Goal: Task Accomplishment & Management: Manage account settings

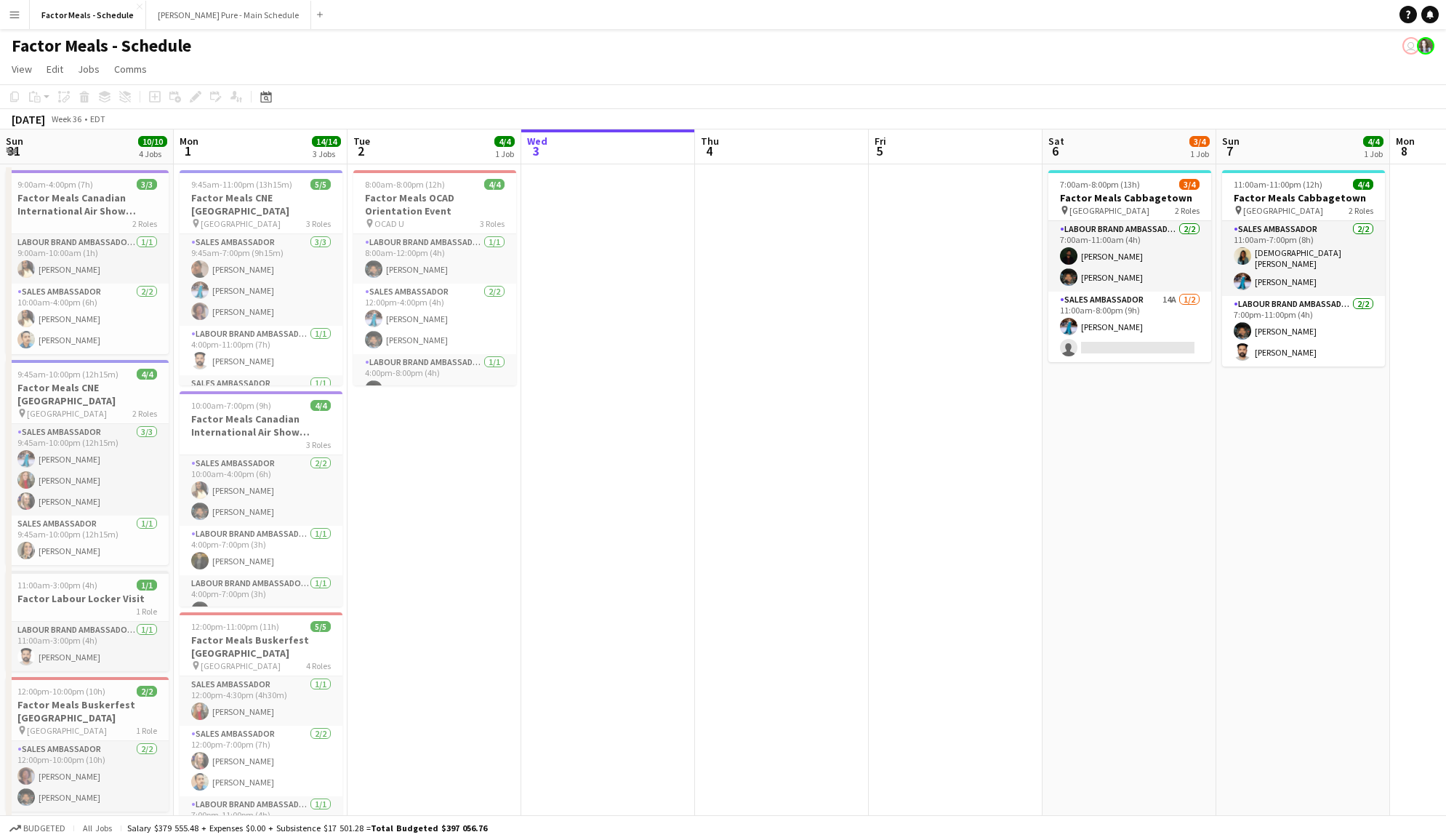
scroll to position [0, 347]
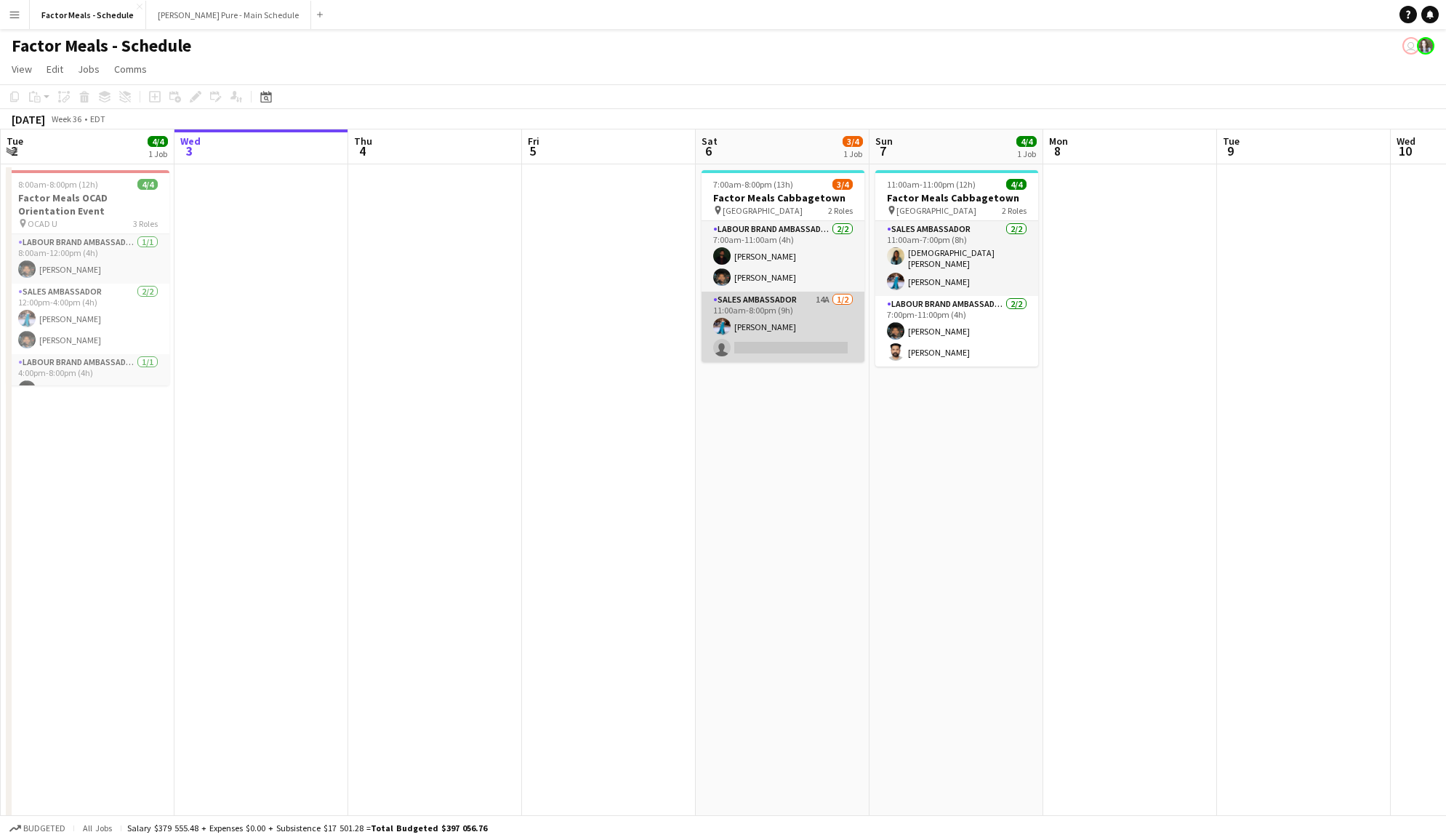
click at [809, 309] on app-card-role "Sales Ambassador 14A [DATE] 11:00am-8:00pm (9h) [PERSON_NAME] single-neutral-ac…" at bounding box center [783, 327] width 163 height 71
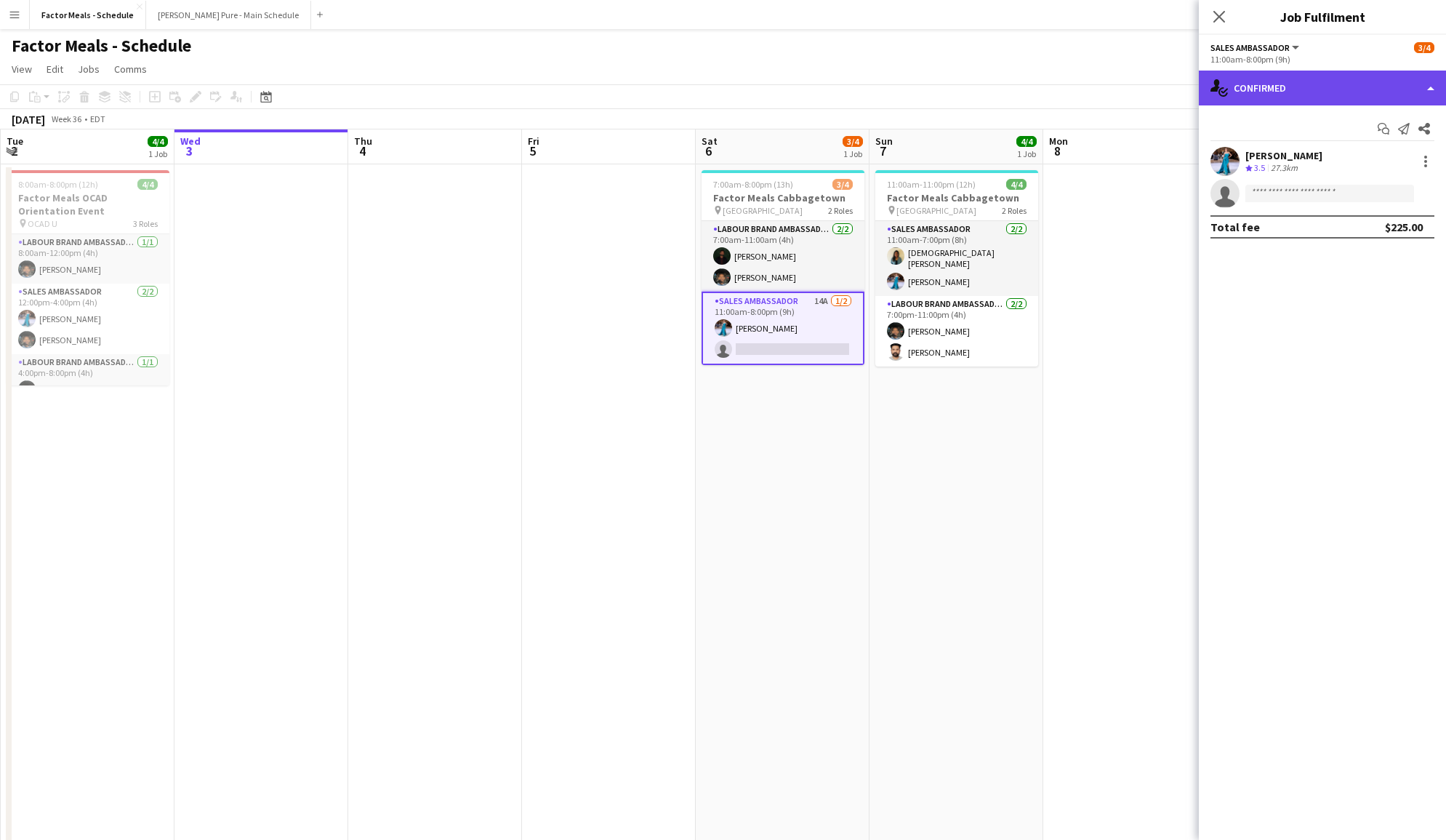
click at [1433, 90] on div "single-neutral-actions-check-2 Confirmed" at bounding box center [1323, 88] width 247 height 35
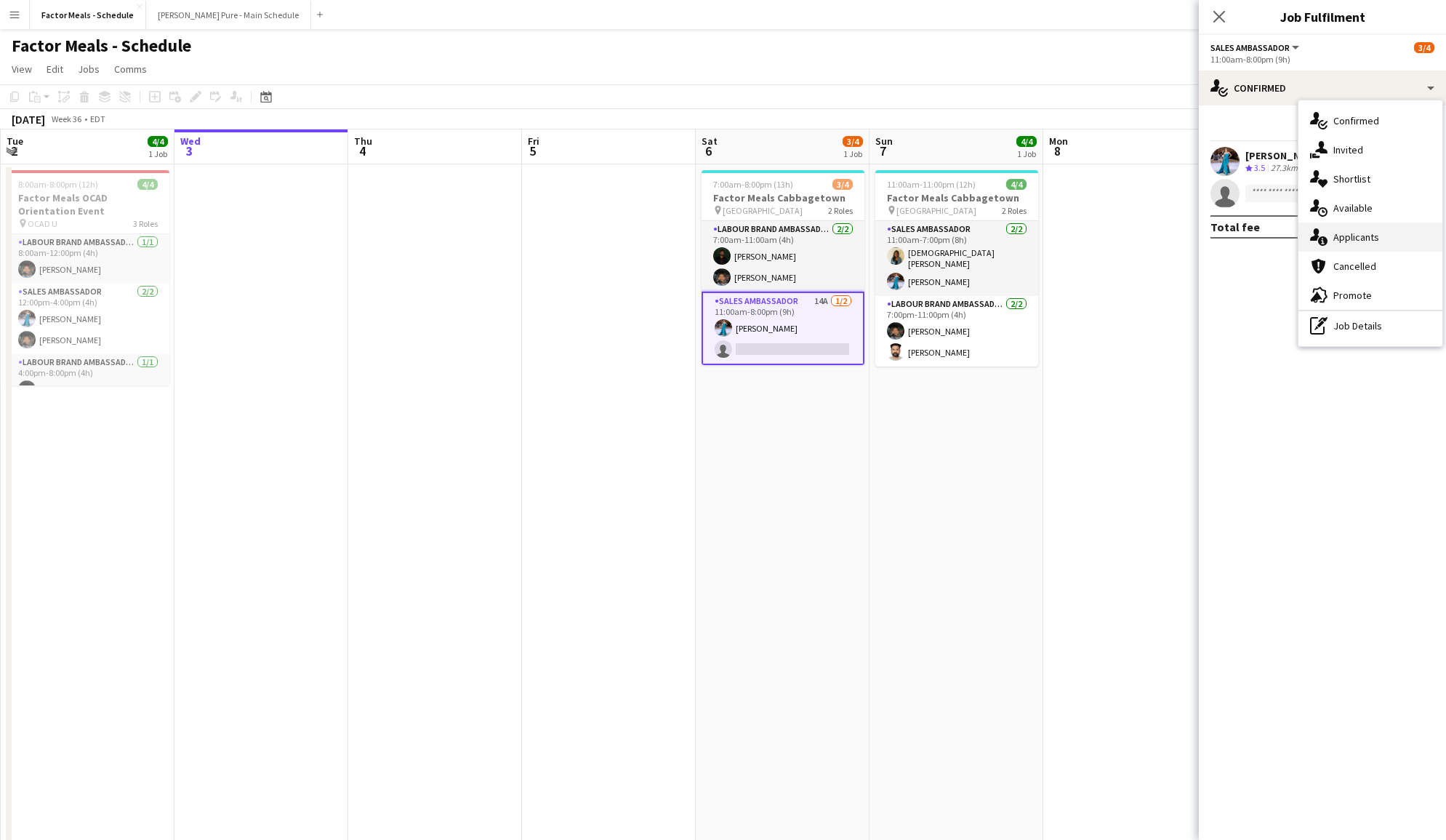
drag, startPoint x: 1369, startPoint y: 208, endPoint x: 1366, endPoint y: 235, distance: 27.2
click at [1366, 235] on div "single-neutral-actions-check-2 Confirmed single-neutral-actions-share-1 Invited…" at bounding box center [1370, 223] width 144 height 246
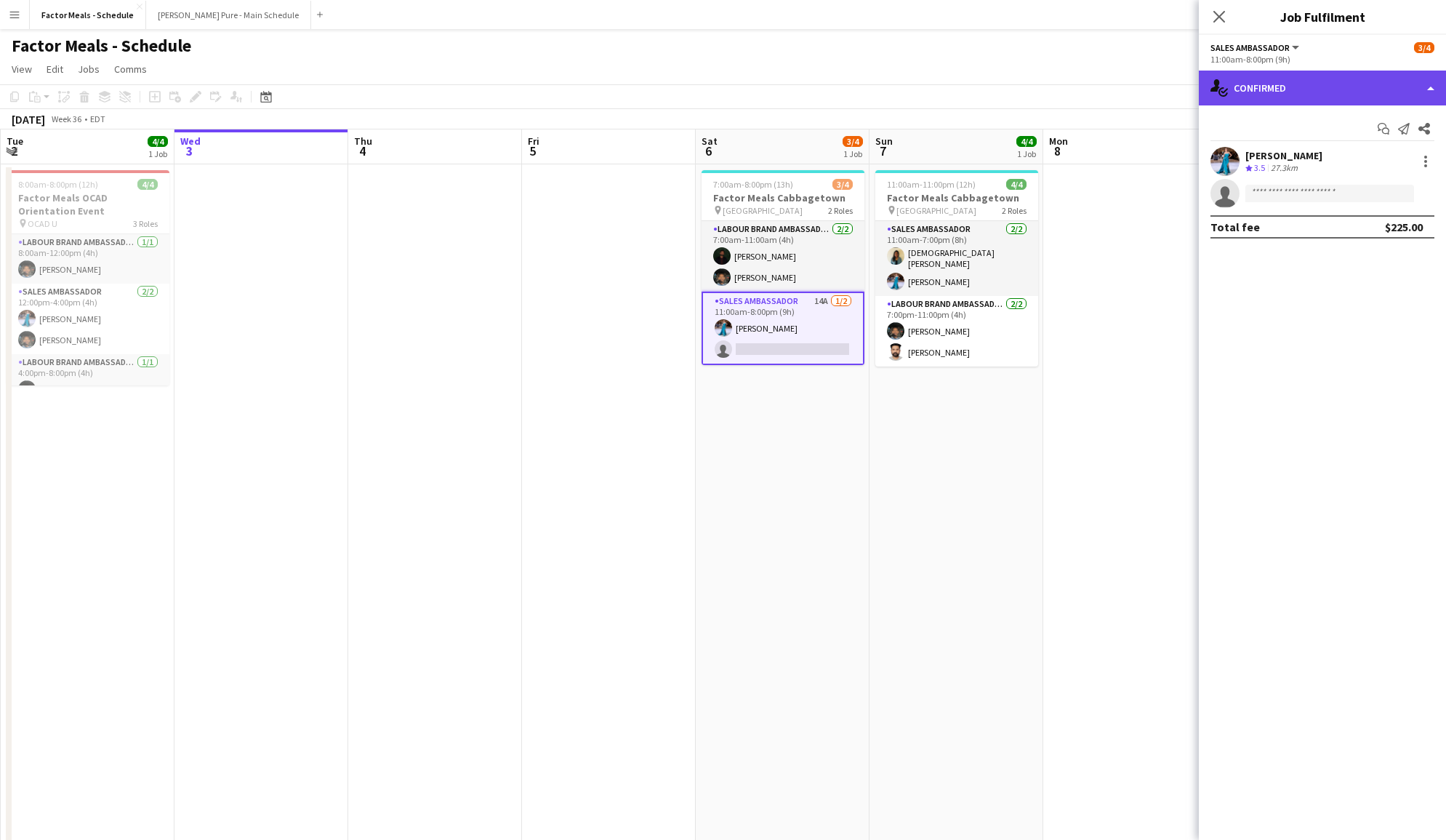
click at [1429, 83] on div "single-neutral-actions-check-2 Confirmed" at bounding box center [1323, 88] width 247 height 35
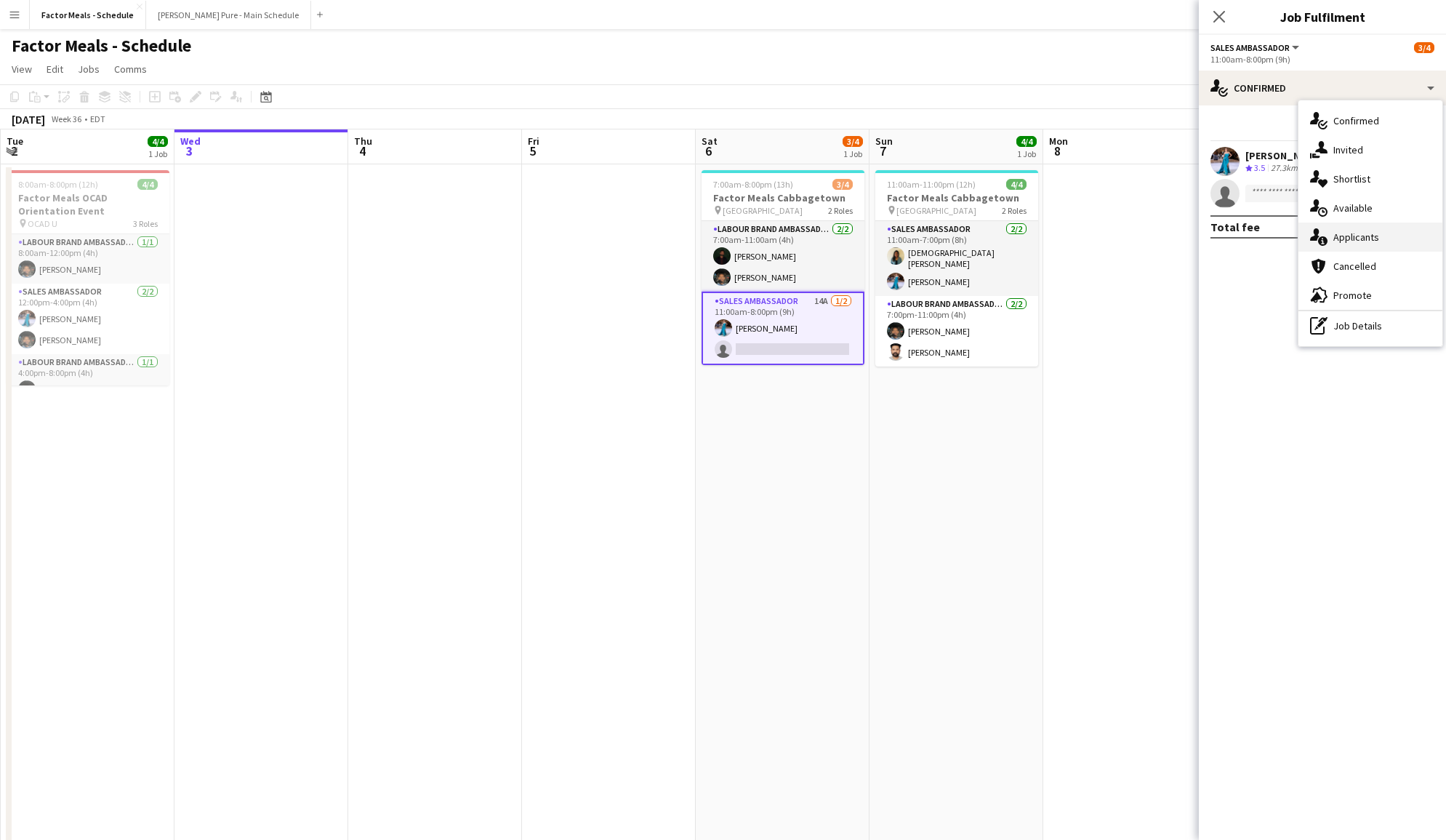
click at [1366, 241] on span "Applicants" at bounding box center [1356, 237] width 46 height 13
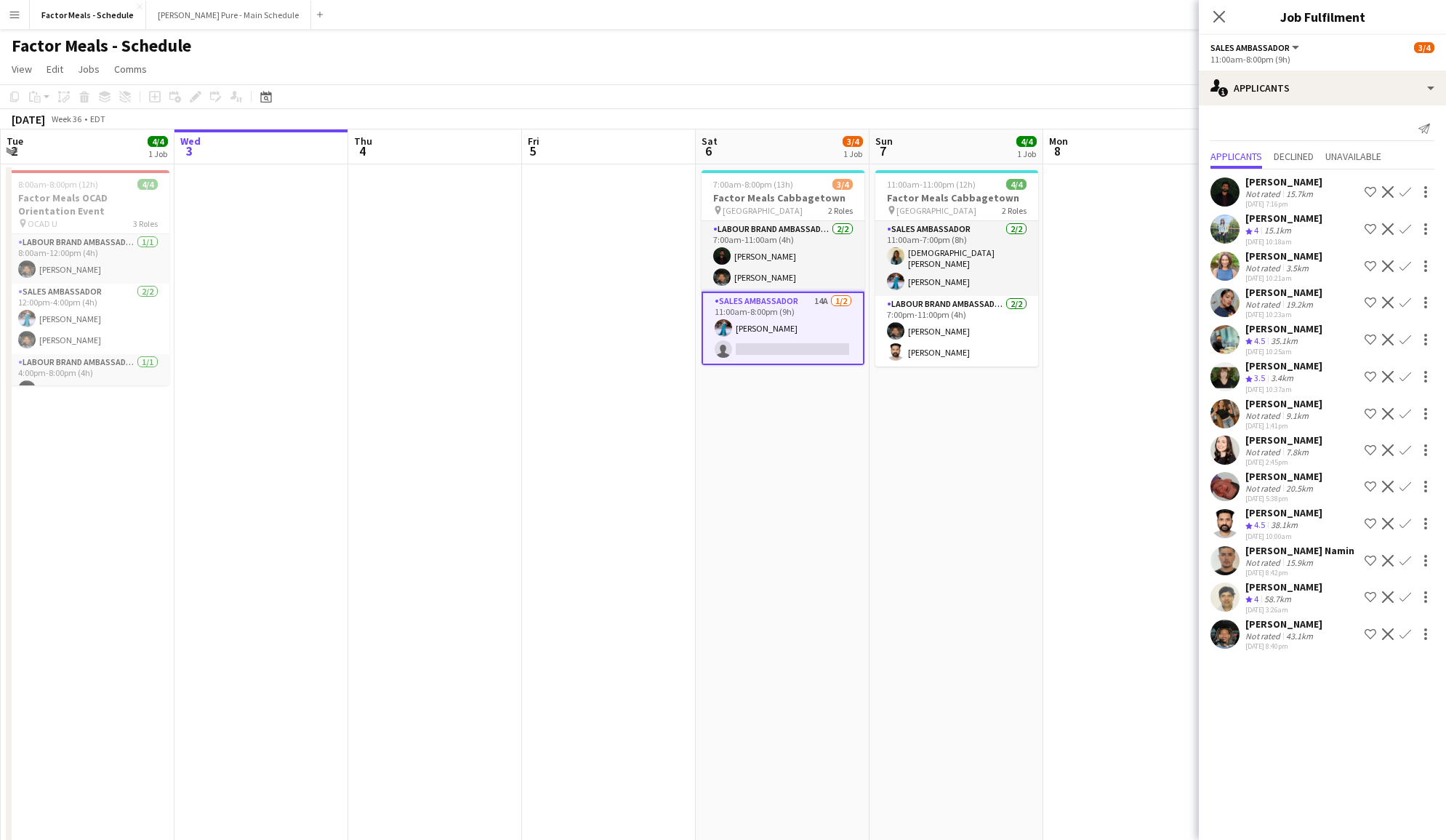
click at [1407, 640] on app-icon "Confirm" at bounding box center [1405, 633] width 11 height 11
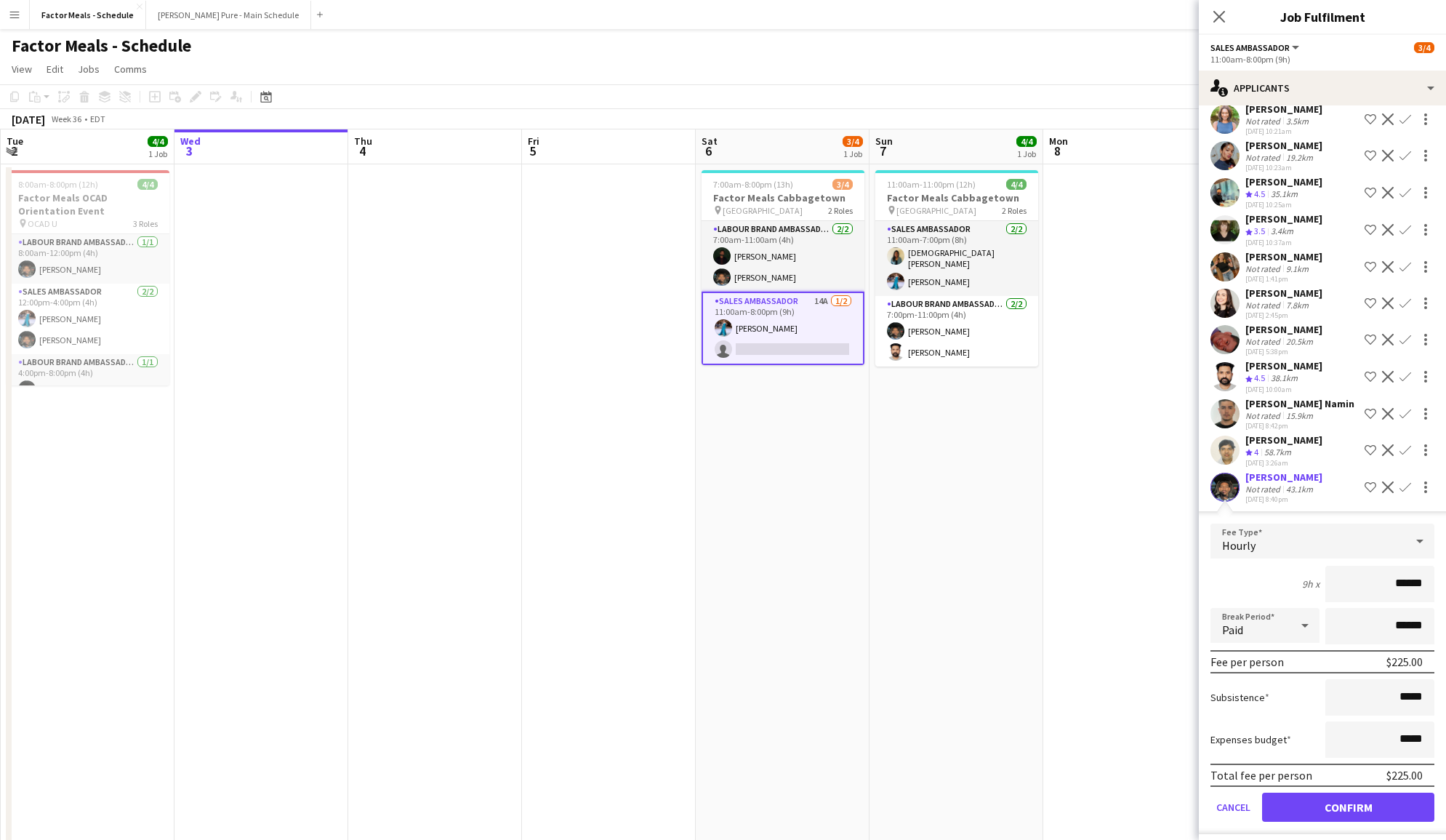
scroll to position [153, 0]
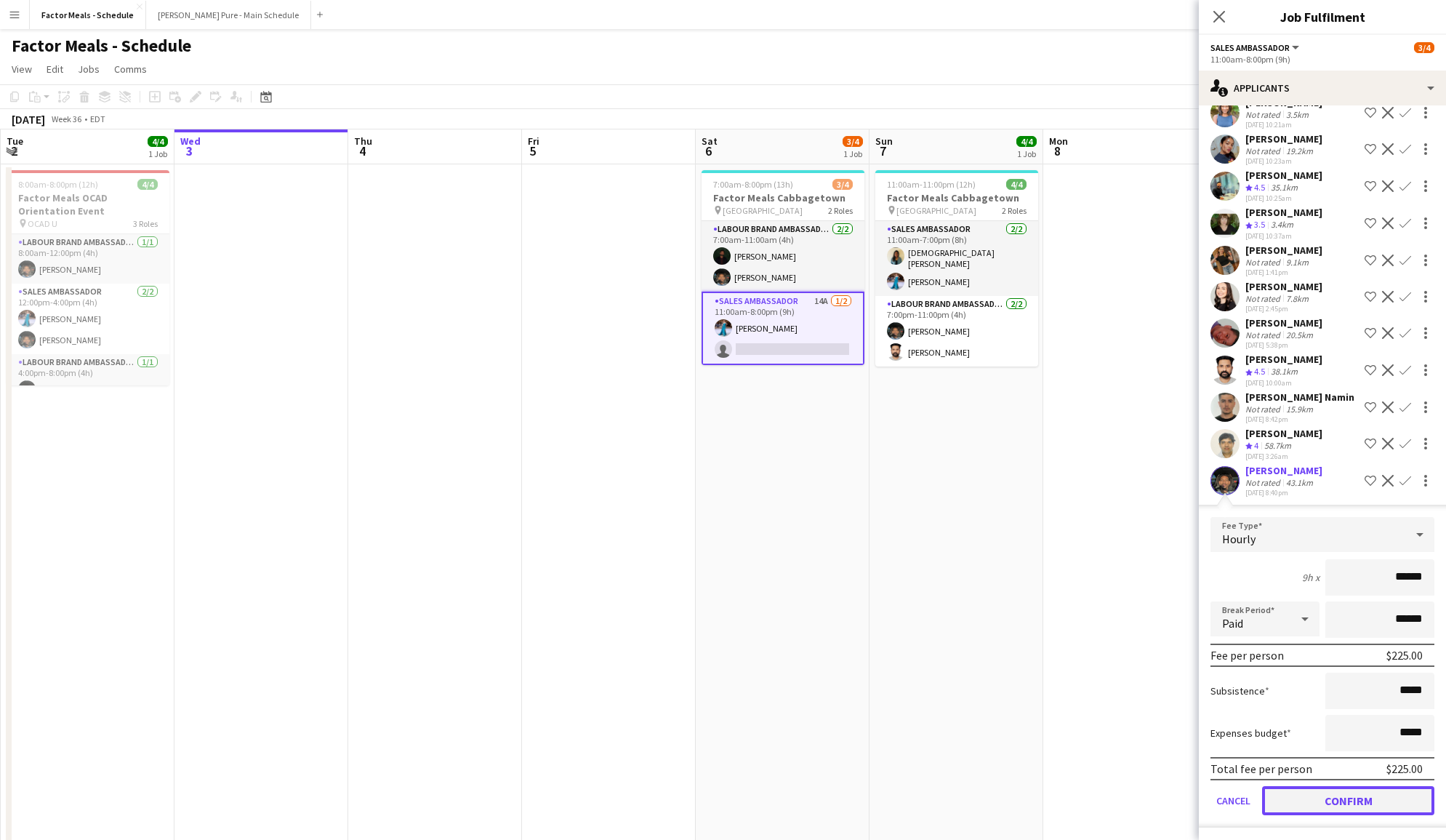
click at [1386, 808] on button "Confirm" at bounding box center [1348, 800] width 172 height 29
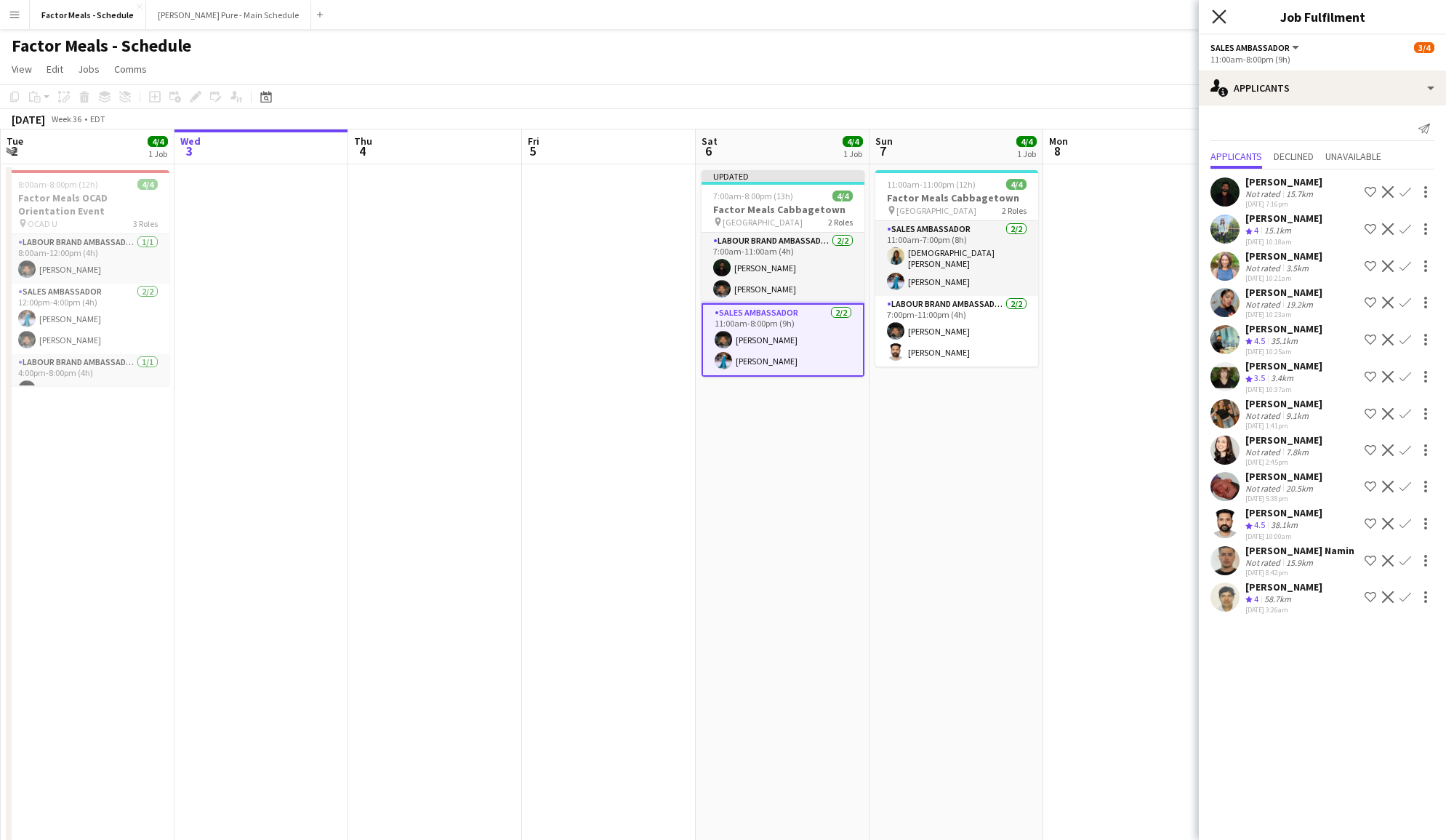
click at [1220, 21] on icon "Close pop-in" at bounding box center [1219, 17] width 14 height 14
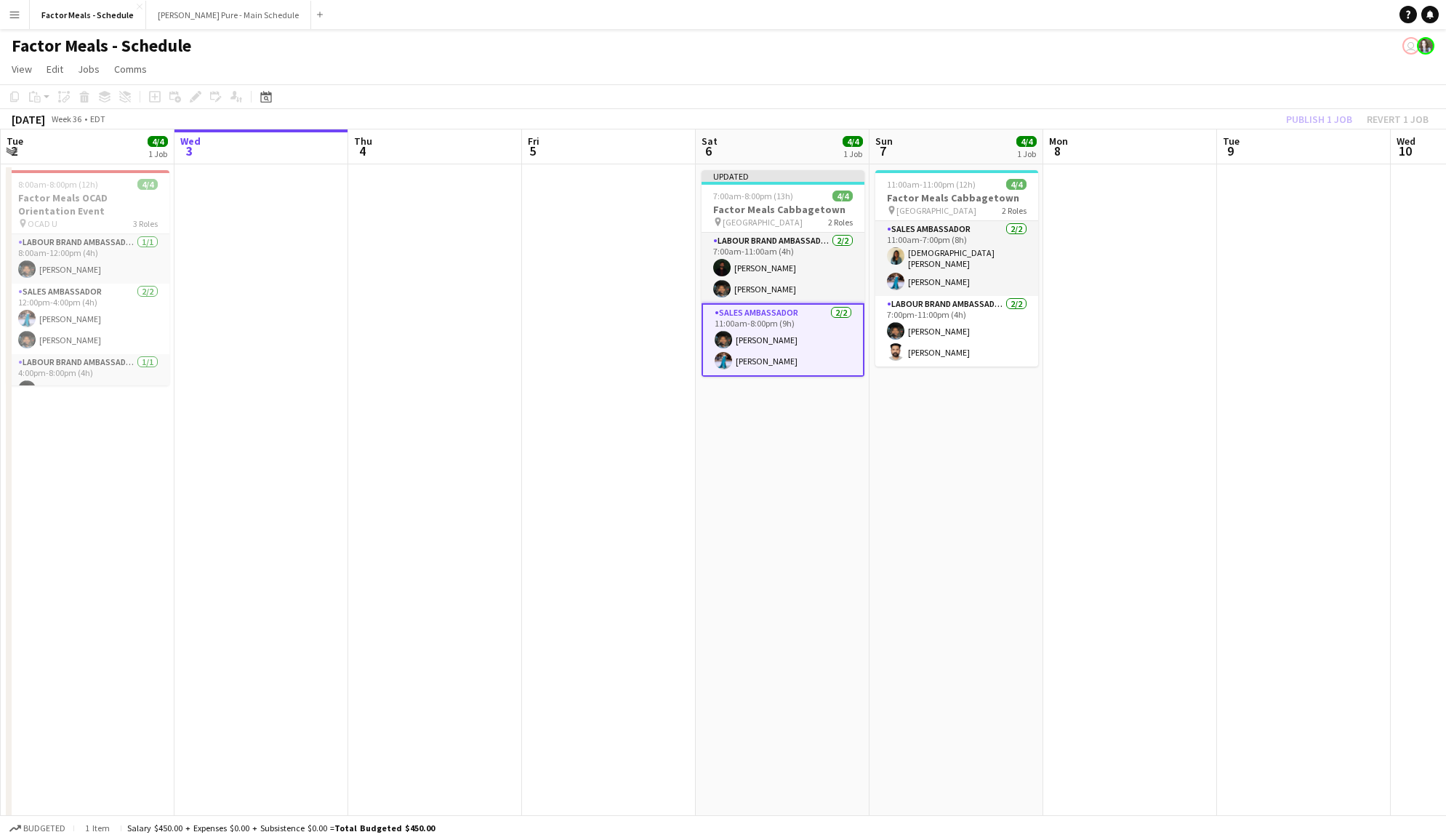
click at [1333, 117] on div "Publish 1 job Revert 1 job" at bounding box center [1357, 119] width 177 height 19
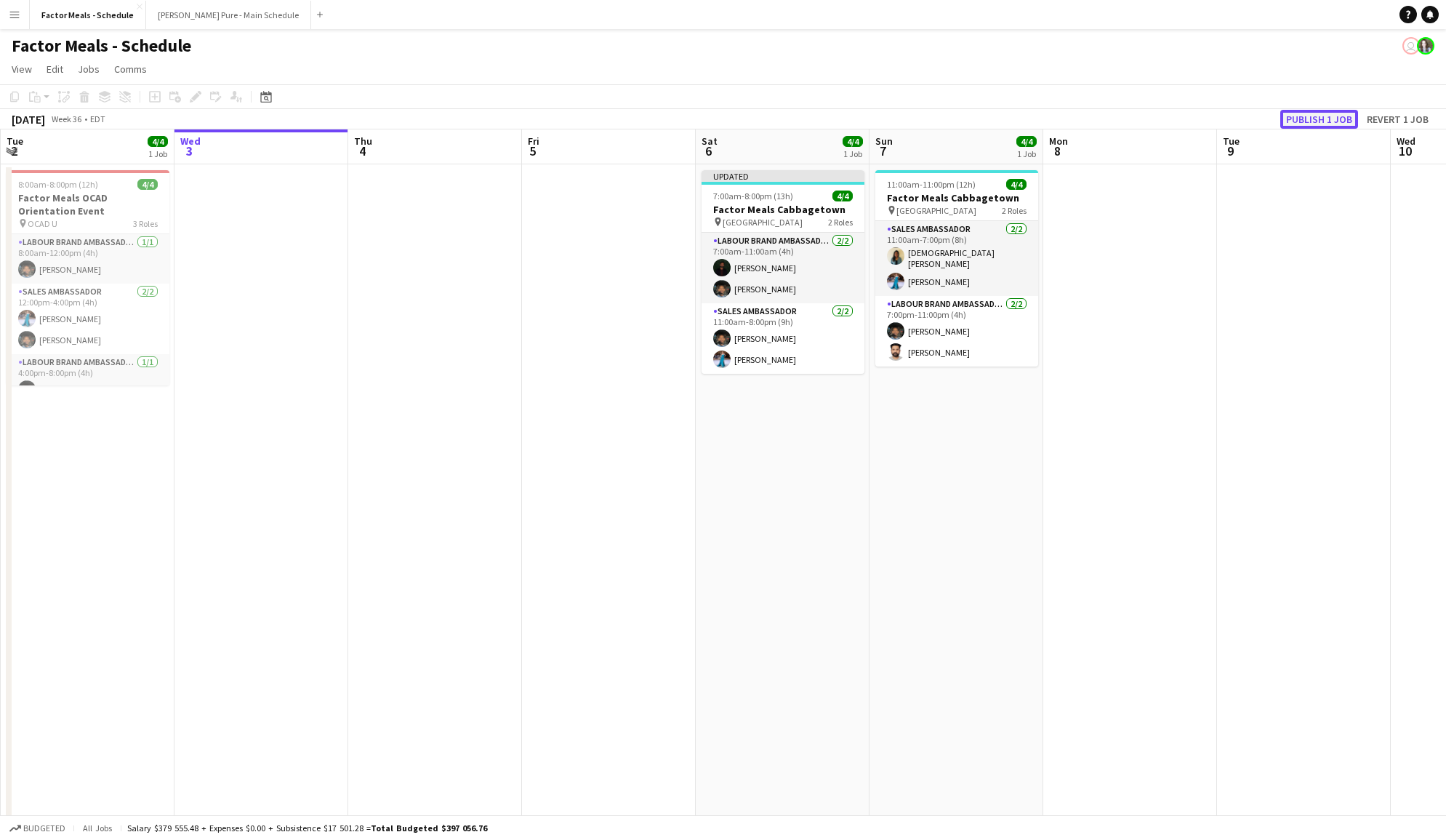
click at [1329, 116] on button "Publish 1 job" at bounding box center [1319, 119] width 77 height 19
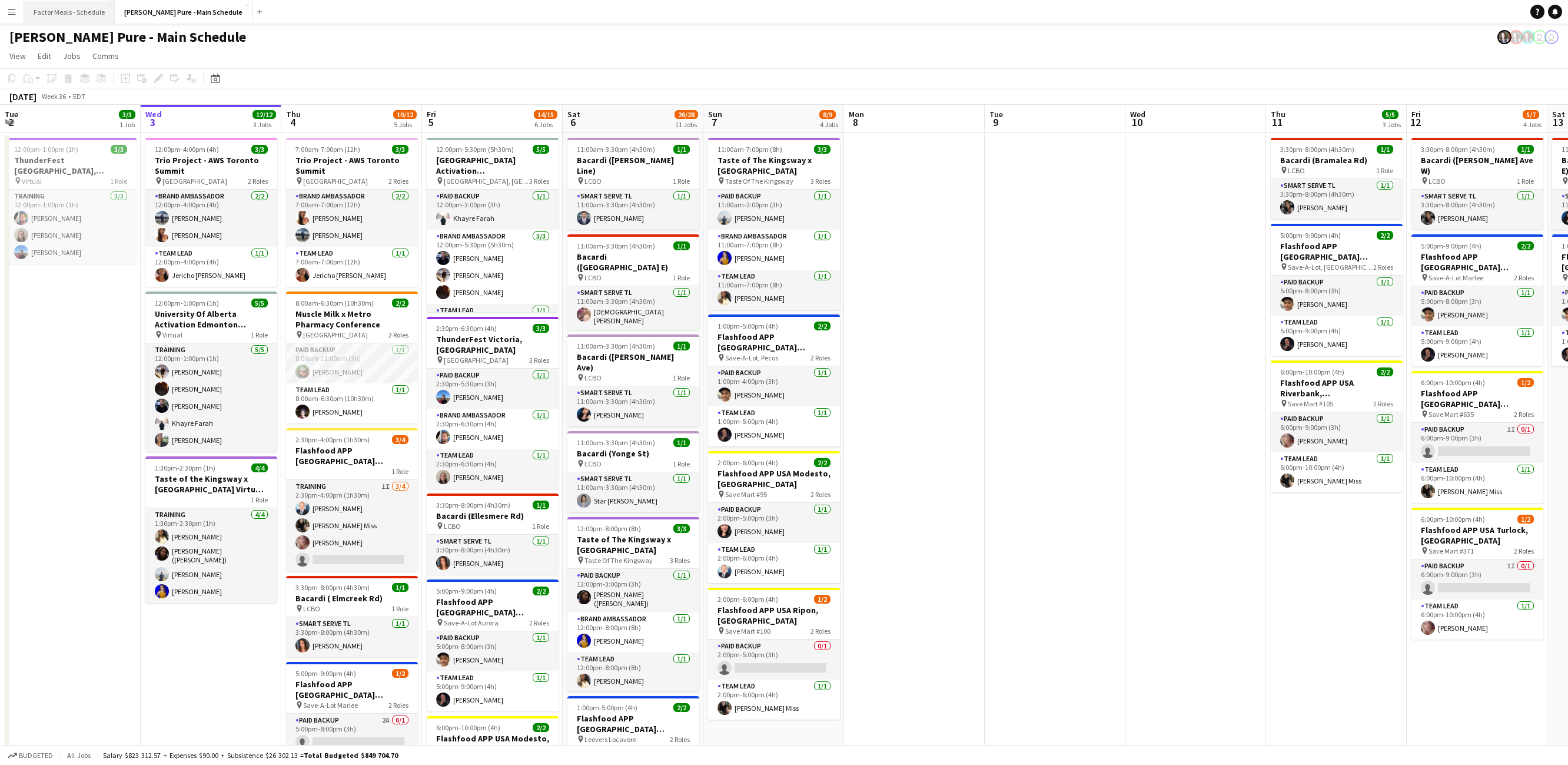
click at [74, 5] on button "Factor Meals - Schedule Close" at bounding box center [69, 12] width 91 height 23
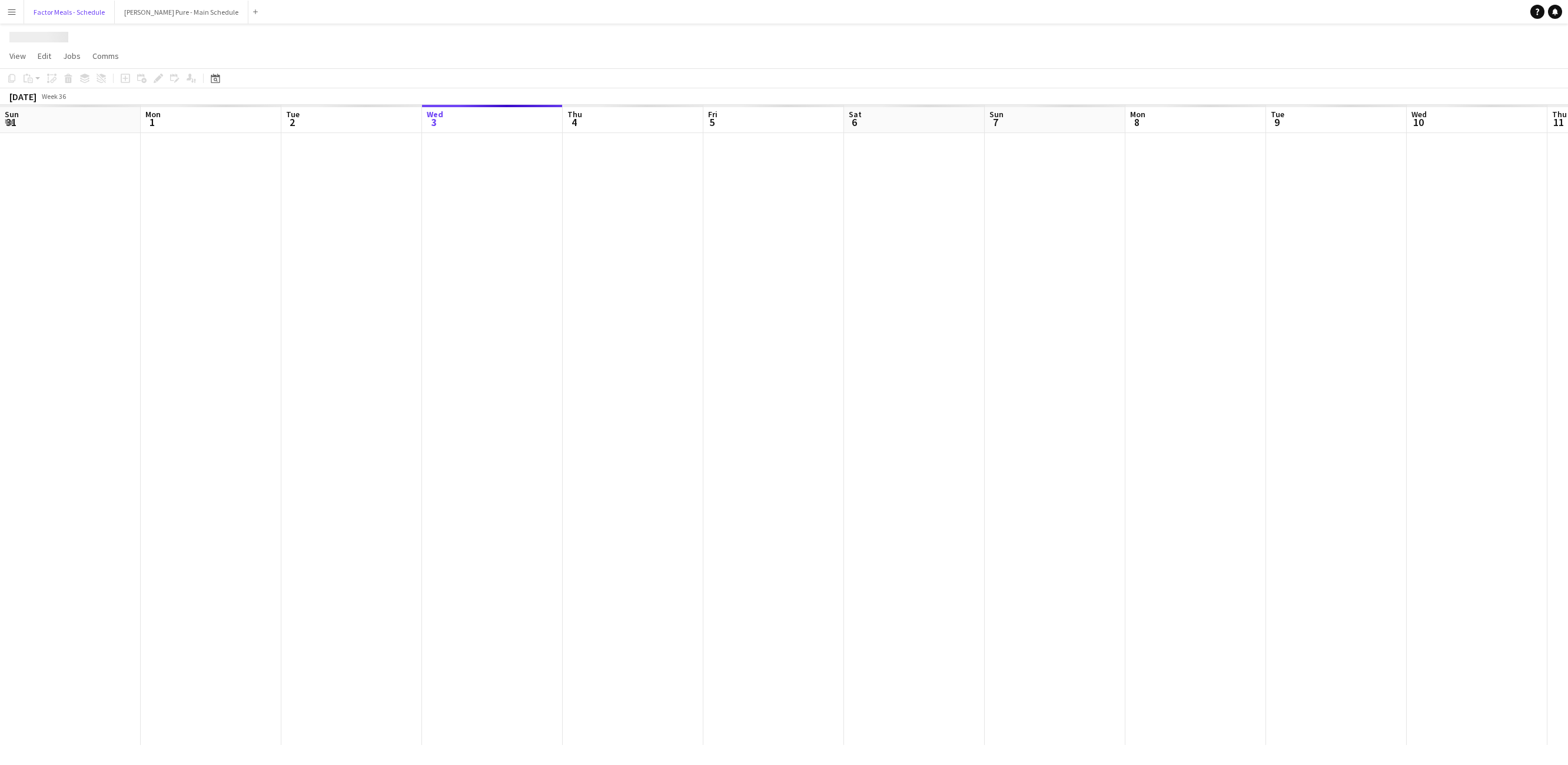
scroll to position [0, 281]
